Goal: Ask a question

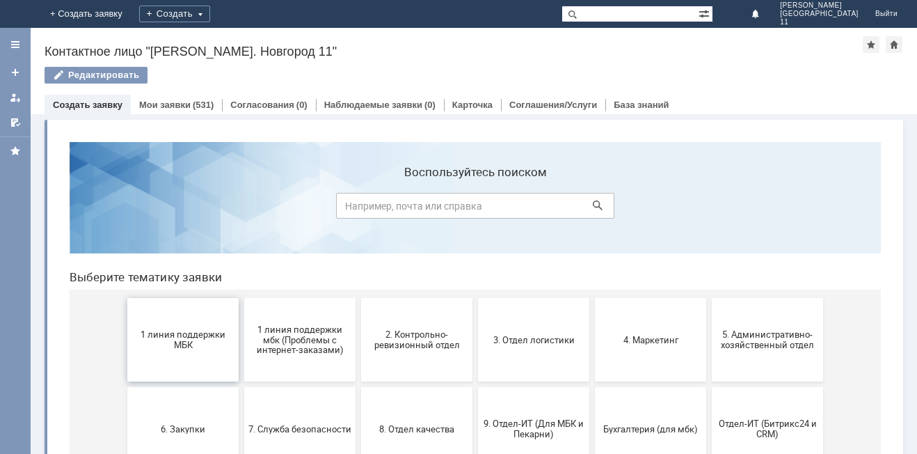
click at [198, 337] on span "1 линия поддержки МБК" at bounding box center [183, 339] width 103 height 21
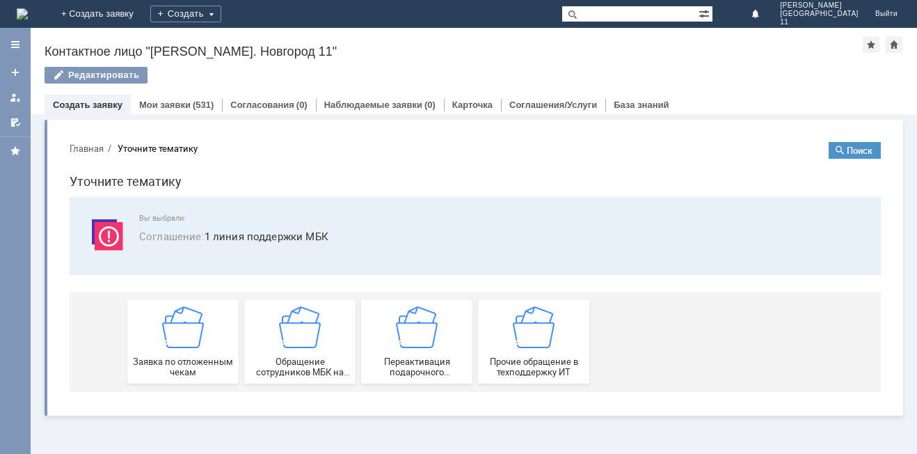
click at [198, 337] on img at bounding box center [183, 327] width 42 height 42
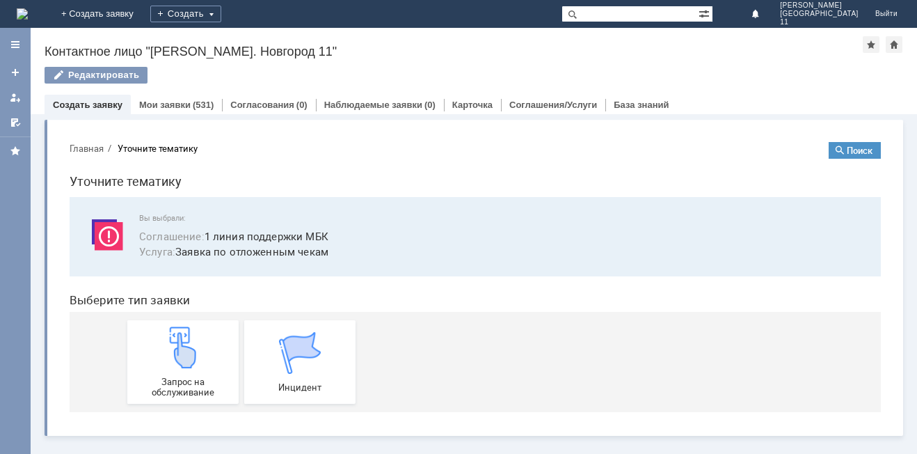
click at [198, 337] on img at bounding box center [183, 347] width 42 height 42
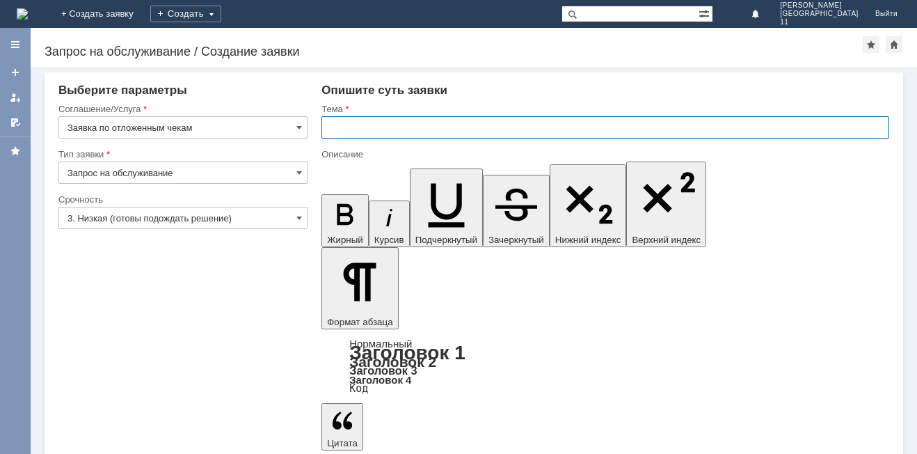
click at [401, 127] on input "text" at bounding box center [605, 127] width 568 height 22
drag, startPoint x: 444, startPoint y: 120, endPoint x: 342, endPoint y: 128, distance: 101.9
click at [342, 128] on input "прошу удалить отложенные чеки" at bounding box center [605, 127] width 568 height 22
type input "прошу удалить отложенные чеки"
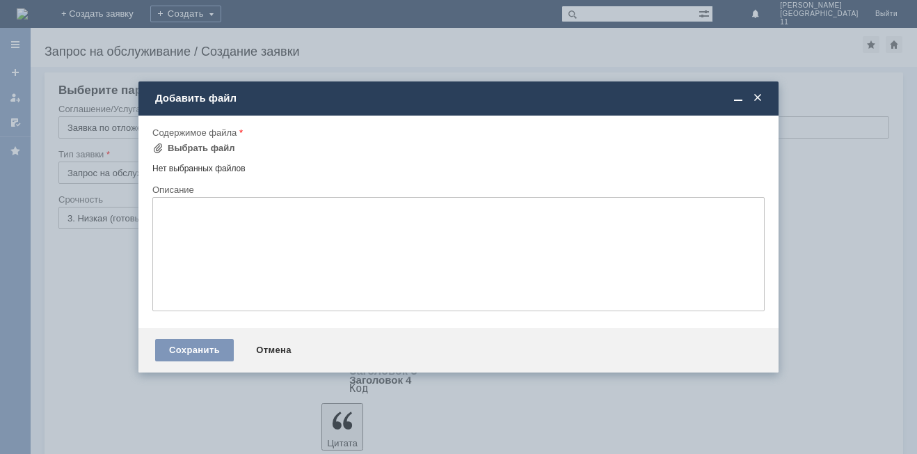
click at [230, 147] on td "Выбрать файл" at bounding box center [198, 149] width 92 height 18
click at [219, 147] on div "Выбрать файл" at bounding box center [201, 148] width 67 height 11
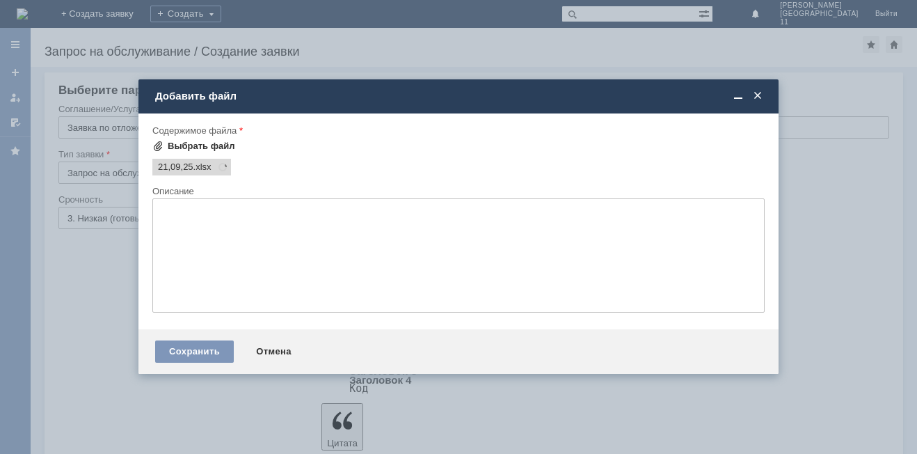
scroll to position [0, 0]
click at [180, 348] on div "Сохранить" at bounding box center [194, 351] width 79 height 22
